Goal: Task Accomplishment & Management: Complete application form

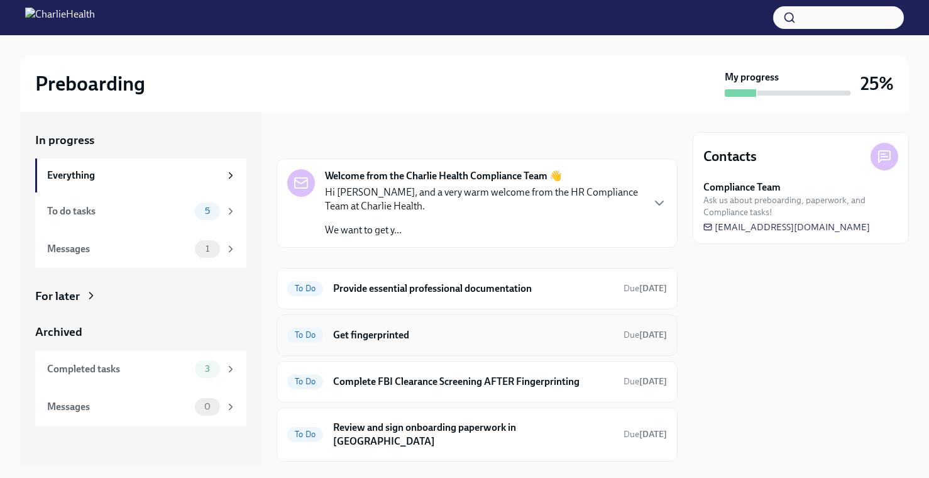
scroll to position [70, 0]
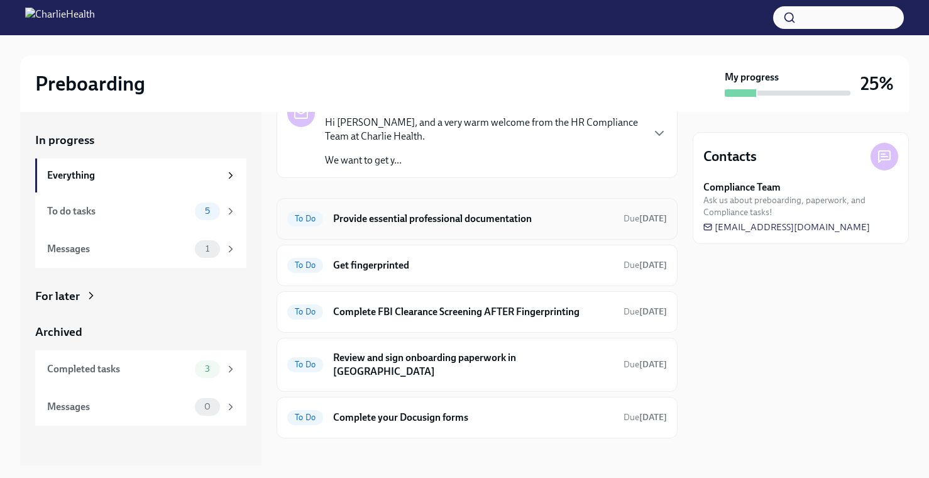
click at [468, 224] on h6 "Provide essential professional documentation" at bounding box center [473, 219] width 280 height 14
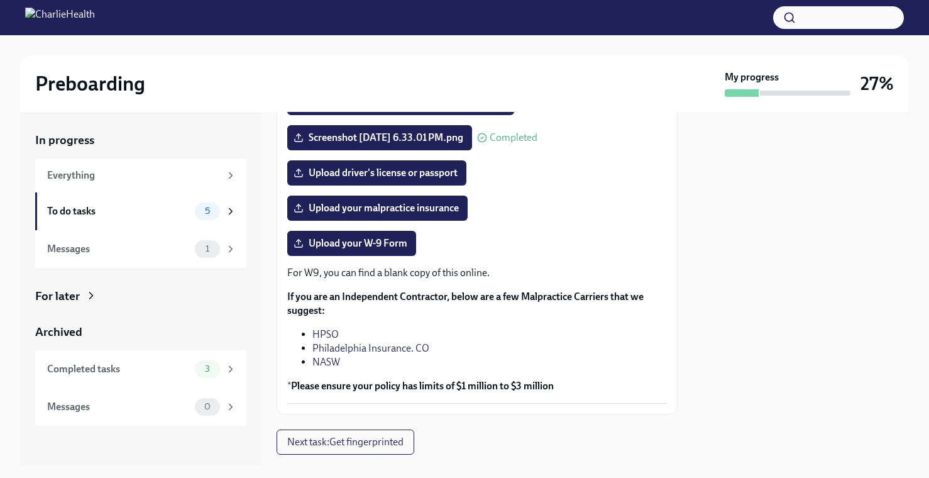
scroll to position [282, 0]
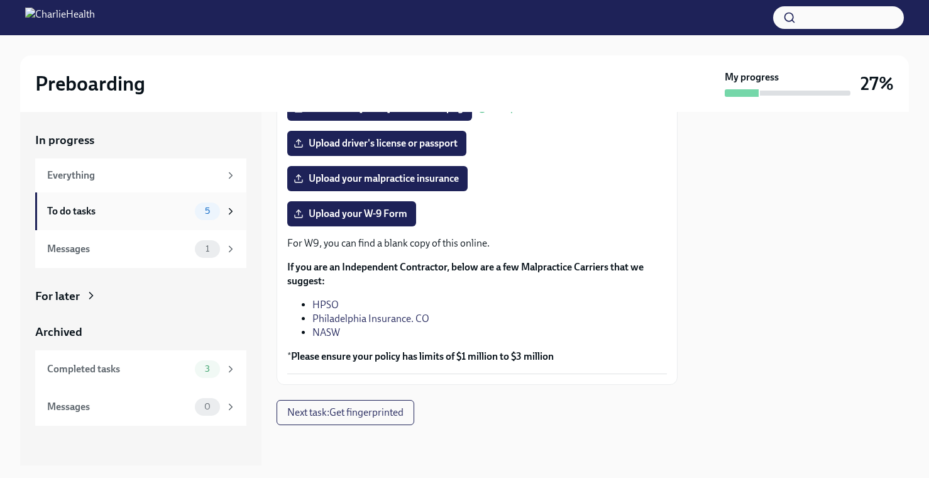
click at [181, 214] on div "To do tasks" at bounding box center [118, 211] width 143 height 14
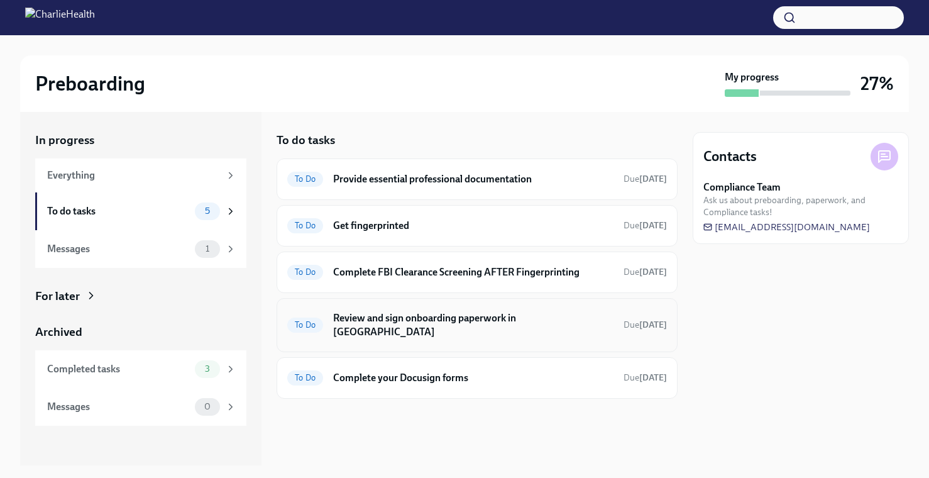
click at [407, 326] on div "To Do Review and sign onboarding paperwork in [GEOGRAPHIC_DATA] Due [DATE]" at bounding box center [477, 325] width 380 height 33
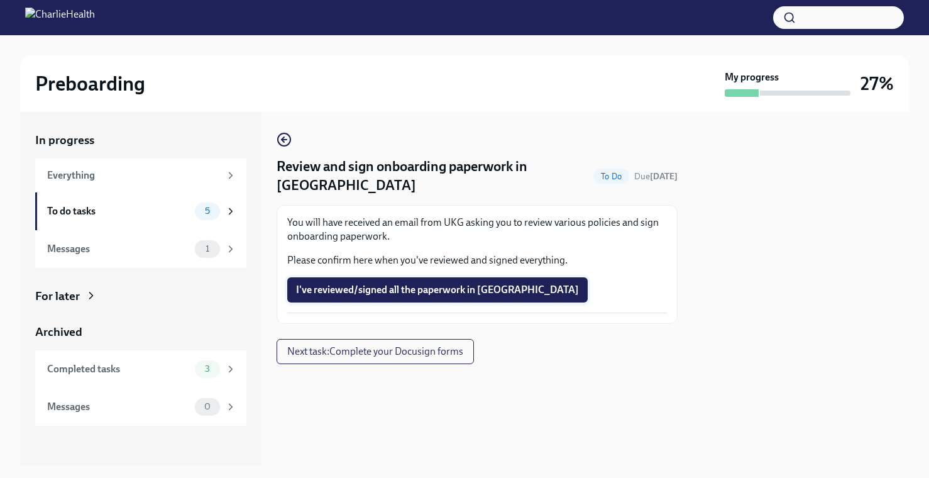
click at [375, 283] on span "I've reviewed/signed all the paperwork in [GEOGRAPHIC_DATA]" at bounding box center [437, 289] width 283 height 13
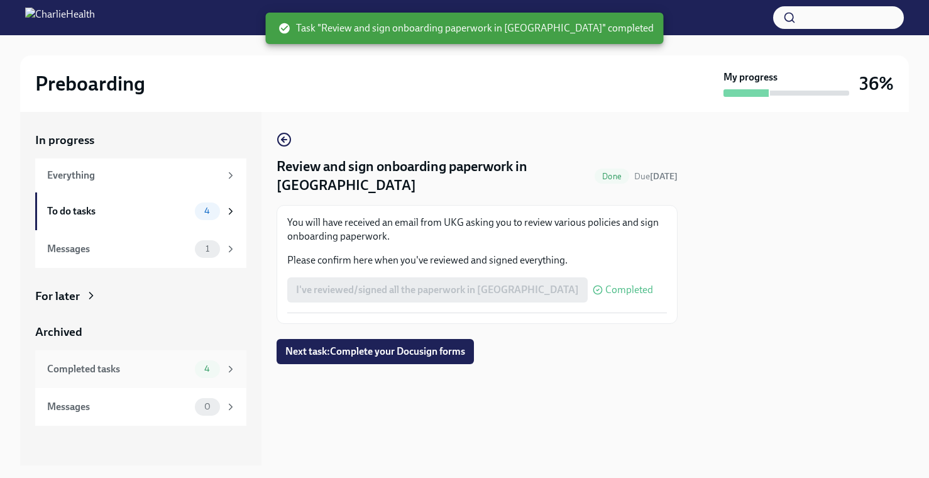
click at [207, 362] on div "4" at bounding box center [207, 369] width 25 height 18
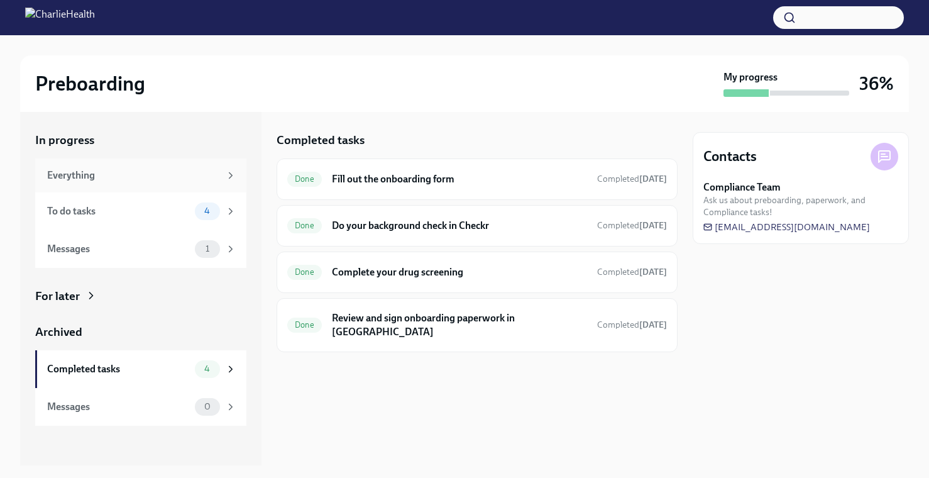
click at [180, 187] on div "Everything" at bounding box center [140, 175] width 211 height 34
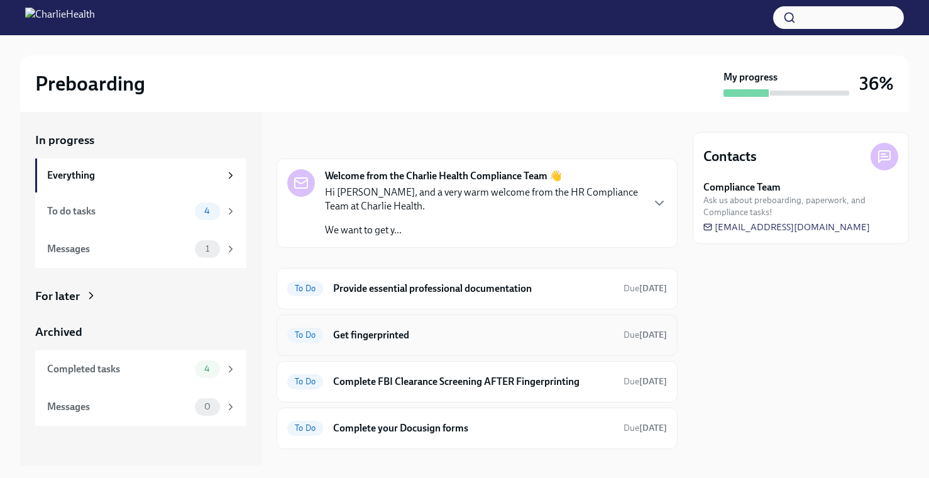
scroll to position [23, 0]
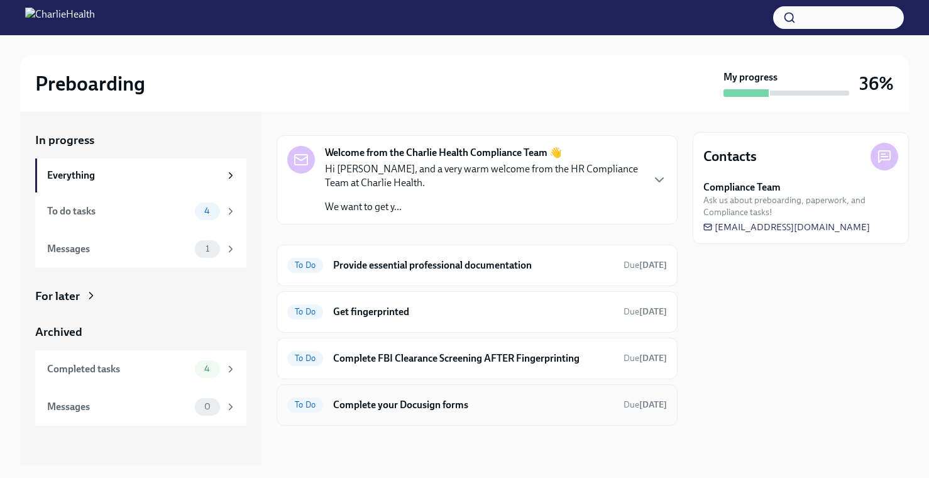
click at [436, 408] on h6 "Complete your Docusign forms" at bounding box center [473, 405] width 280 height 14
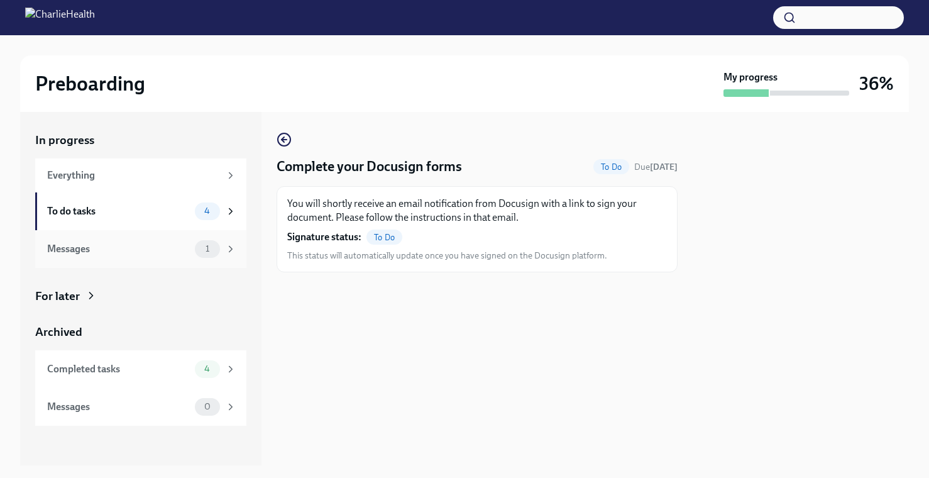
click at [204, 240] on div "1" at bounding box center [207, 249] width 25 height 18
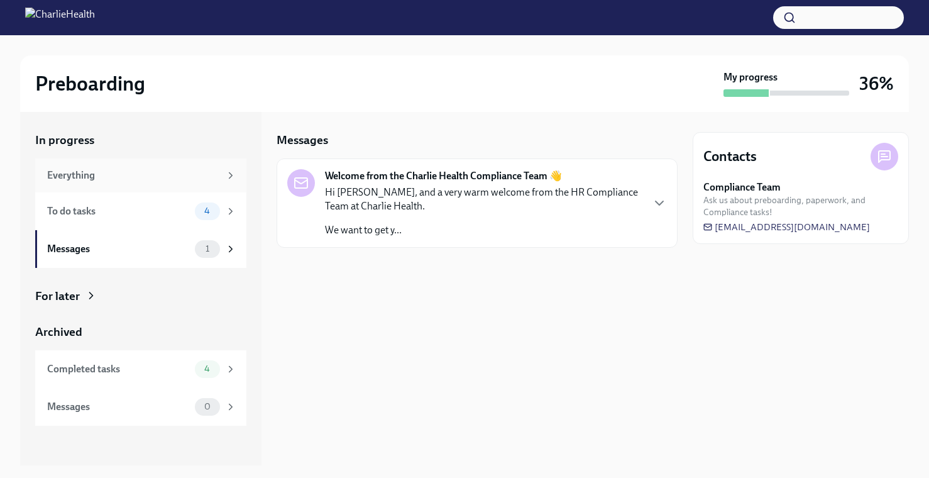
click at [182, 168] on div "Everything" at bounding box center [133, 175] width 173 height 14
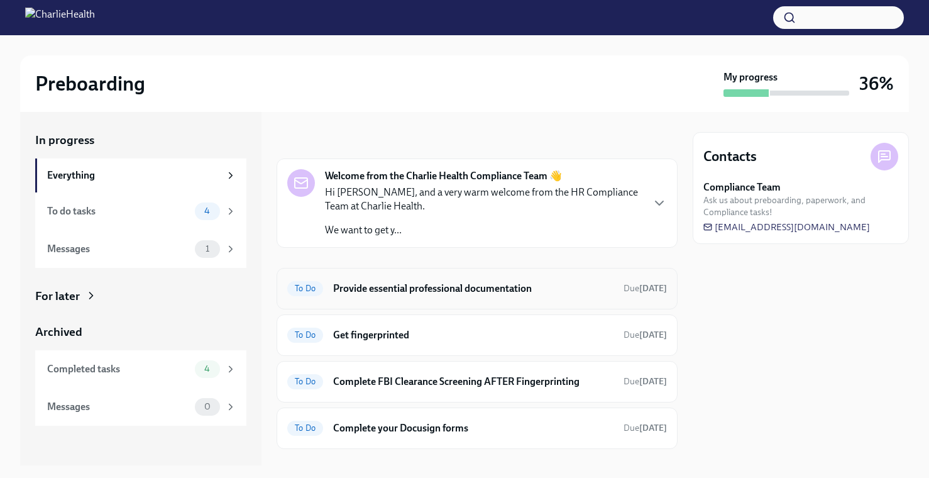
click at [390, 289] on h6 "Provide essential professional documentation" at bounding box center [473, 289] width 280 height 14
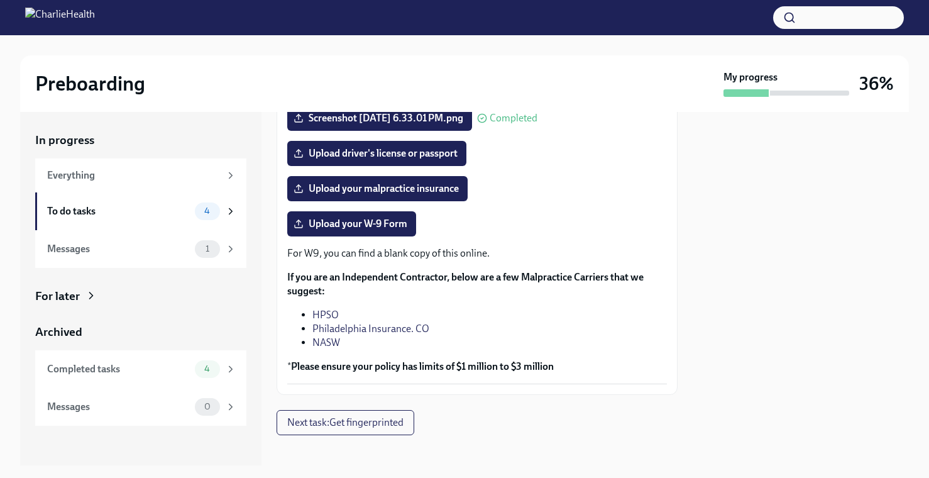
scroll to position [282, 0]
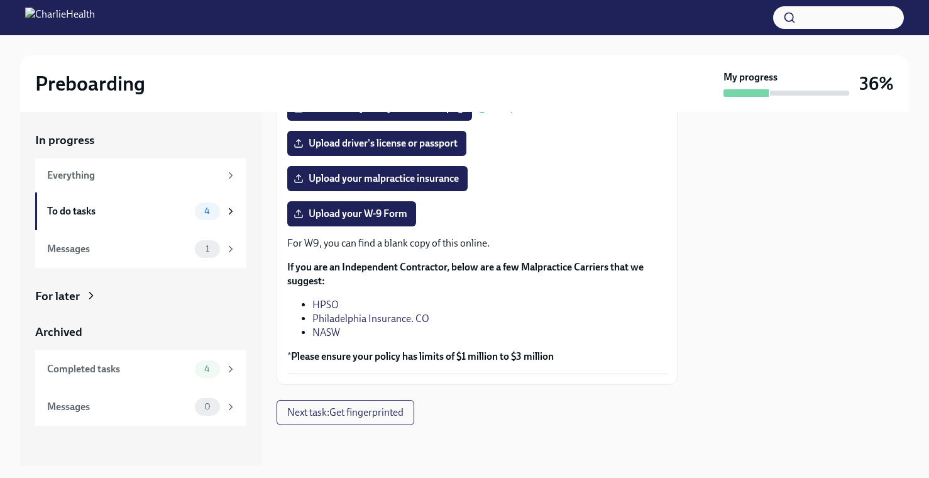
click at [322, 304] on link "HPSO" at bounding box center [325, 305] width 26 height 12
